Goal: Task Accomplishment & Management: Manage account settings

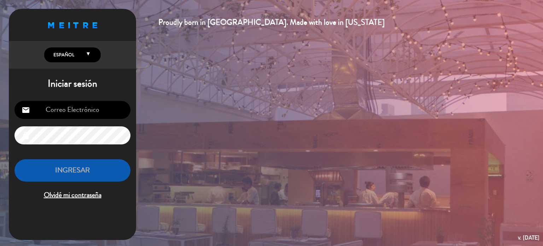
type input "[EMAIL_ADDRESS][DOMAIN_NAME]"
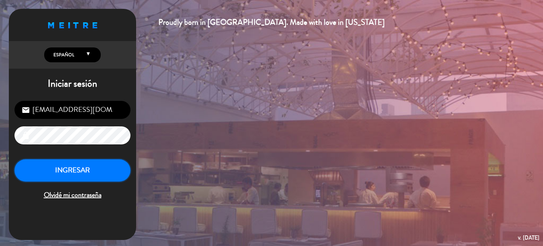
click at [101, 171] on button "INGRESAR" at bounding box center [72, 170] width 116 height 22
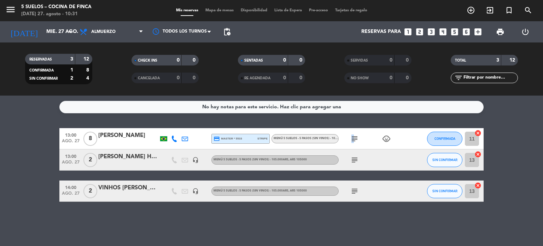
click at [353, 139] on span "subject" at bounding box center [354, 138] width 11 height 8
click at [353, 139] on icon "subject" at bounding box center [354, 138] width 8 height 8
click at [355, 160] on icon "subject" at bounding box center [354, 160] width 8 height 8
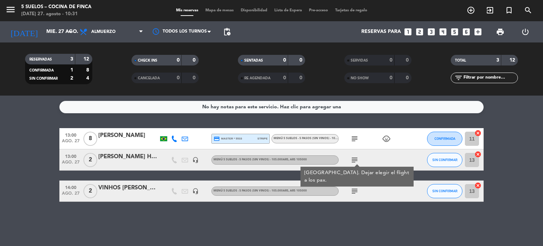
click at [355, 193] on icon "subject" at bounding box center [354, 191] width 8 height 8
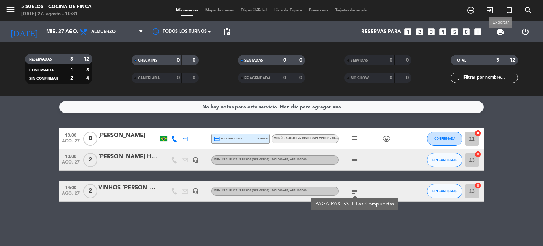
click at [496, 36] on span "print" at bounding box center [500, 32] width 8 height 8
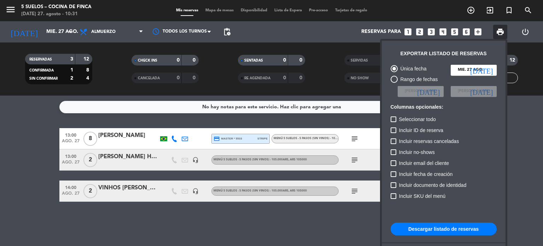
click at [434, 230] on button "Descargar listado de reservas" at bounding box center [444, 228] width 106 height 13
